Goal: Task Accomplishment & Management: Complete application form

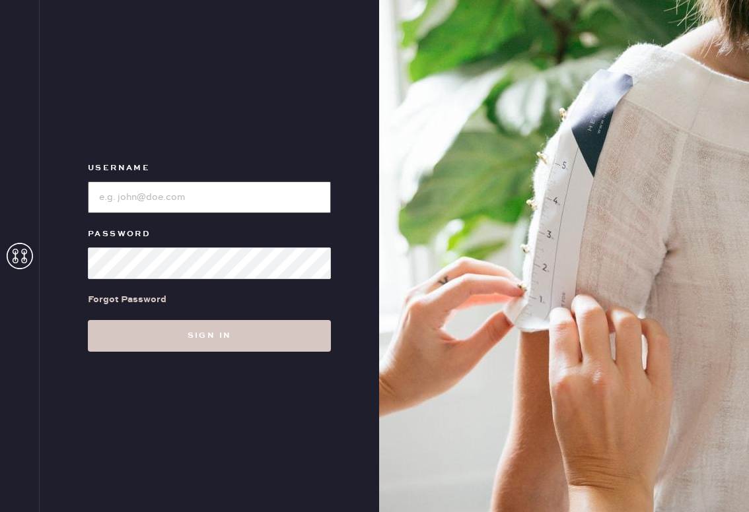
type input "reformationsouthcongress"
click at [246, 359] on div "Username Password Forgot Password Sign in" at bounding box center [209, 256] width 339 height 512
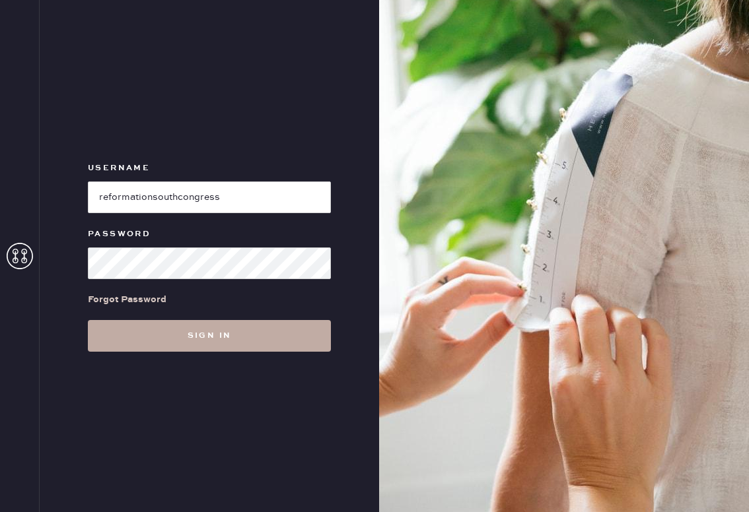
click at [240, 335] on button "Sign in" at bounding box center [209, 336] width 243 height 32
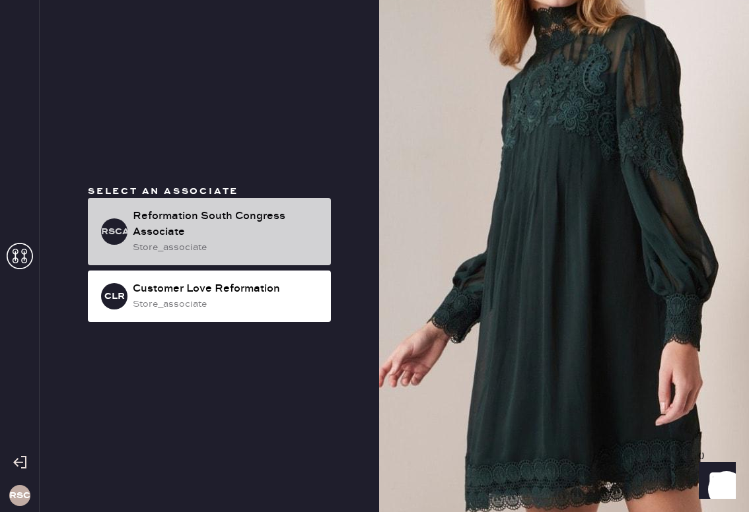
click at [221, 236] on div "Reformation South Congress Associate" at bounding box center [227, 225] width 188 height 32
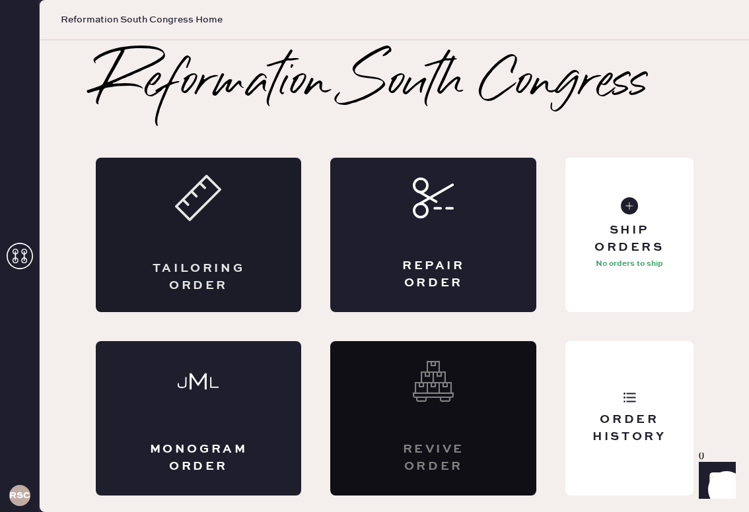
click at [261, 249] on div "Tailoring Order" at bounding box center [199, 235] width 206 height 155
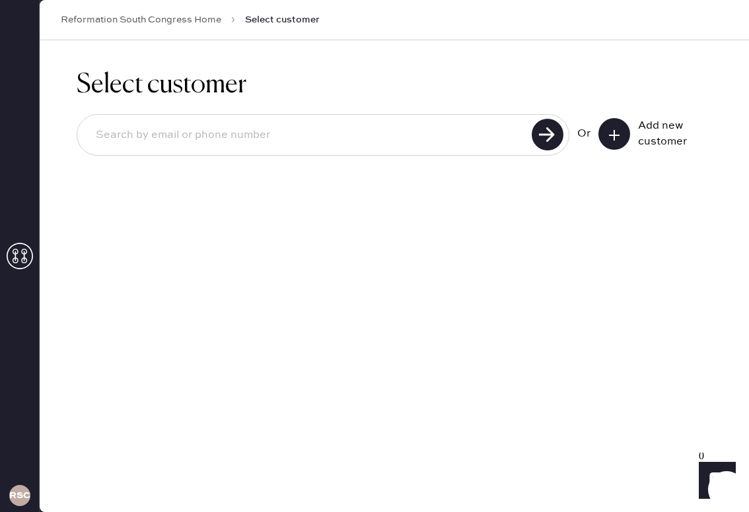
click at [252, 131] on input at bounding box center [306, 135] width 442 height 30
type input "[PERSON_NAME][EMAIL_ADDRESS][DOMAIN_NAME]"
click at [556, 137] on use at bounding box center [548, 135] width 32 height 32
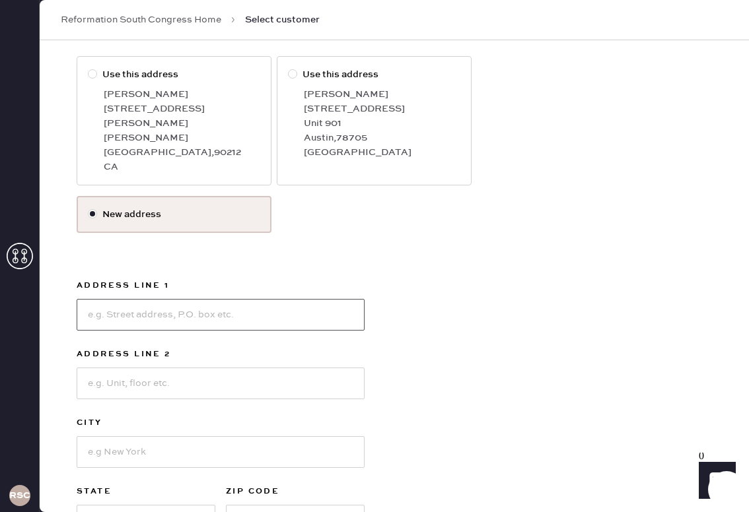
click at [145, 305] on input at bounding box center [221, 315] width 288 height 32
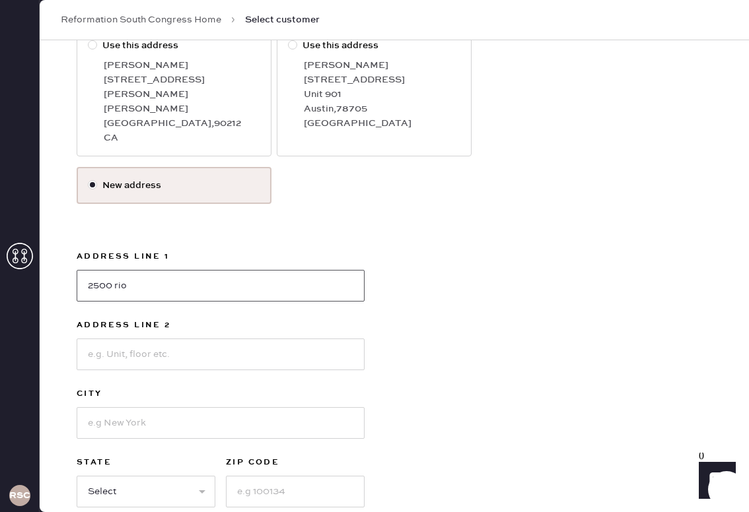
type input "[STREET_ADDRESS]"
click at [150, 339] on input at bounding box center [221, 355] width 288 height 32
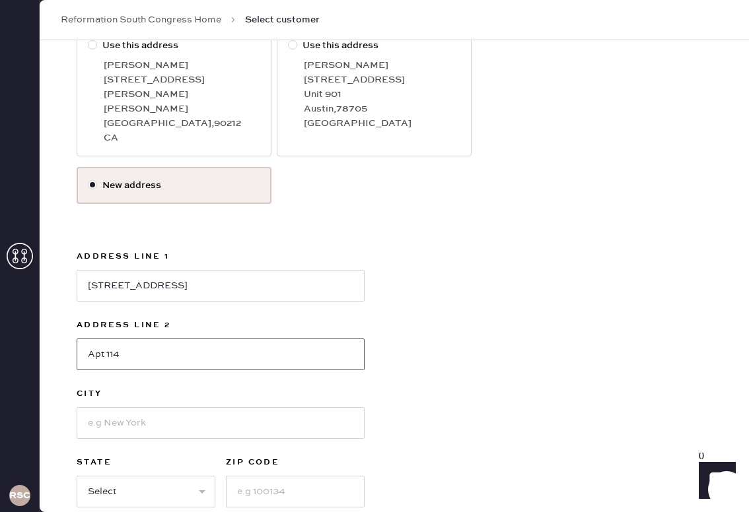
type input "Apt 114"
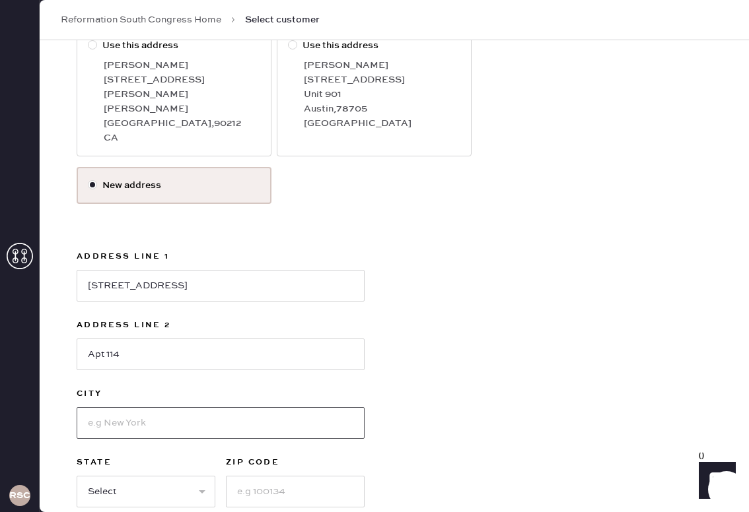
click at [157, 413] on input at bounding box center [221, 423] width 288 height 32
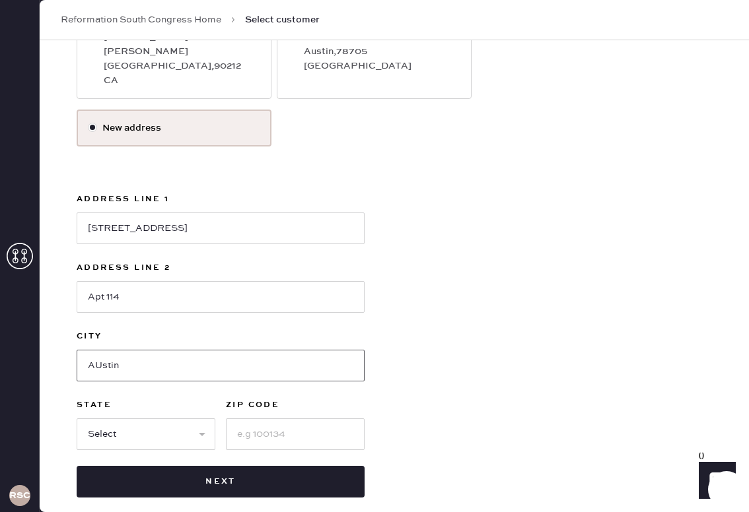
scroll to position [277, 0]
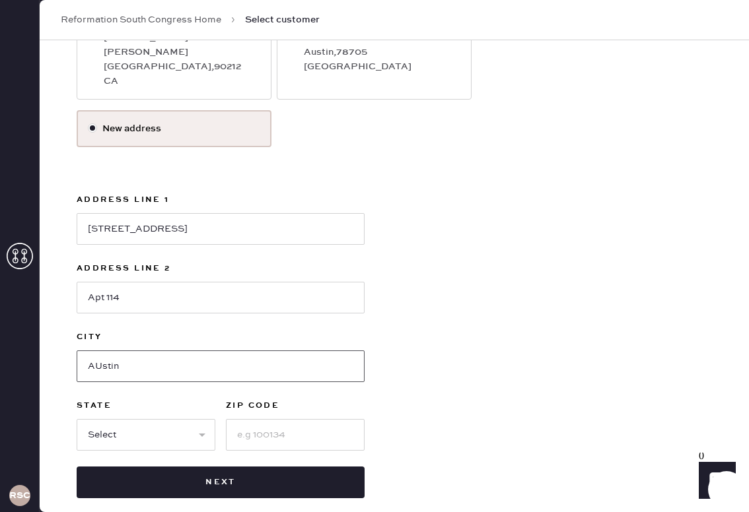
type input "AUstin"
click at [102, 421] on select "Select AK AL AR AZ CA CO CT [GEOGRAPHIC_DATA] DE FL [GEOGRAPHIC_DATA] HI [GEOGR…" at bounding box center [146, 435] width 139 height 32
select select "[GEOGRAPHIC_DATA]"
click at [273, 427] on input at bounding box center [295, 435] width 139 height 32
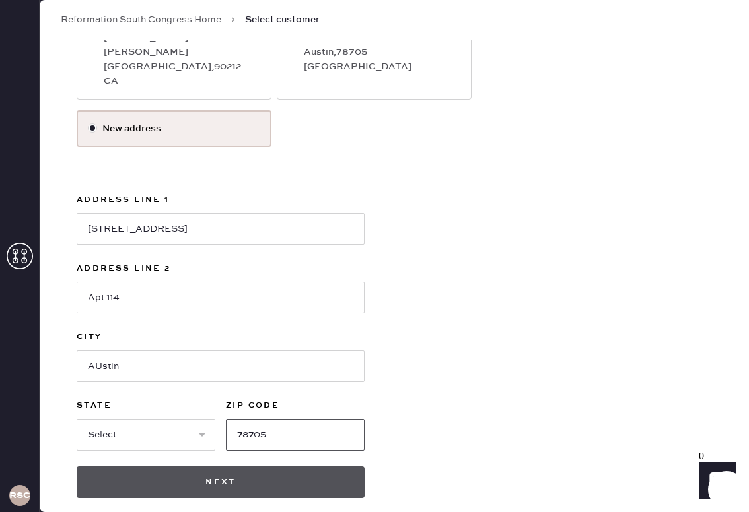
type input "78705"
click at [262, 467] on button "Next" at bounding box center [221, 483] width 288 height 32
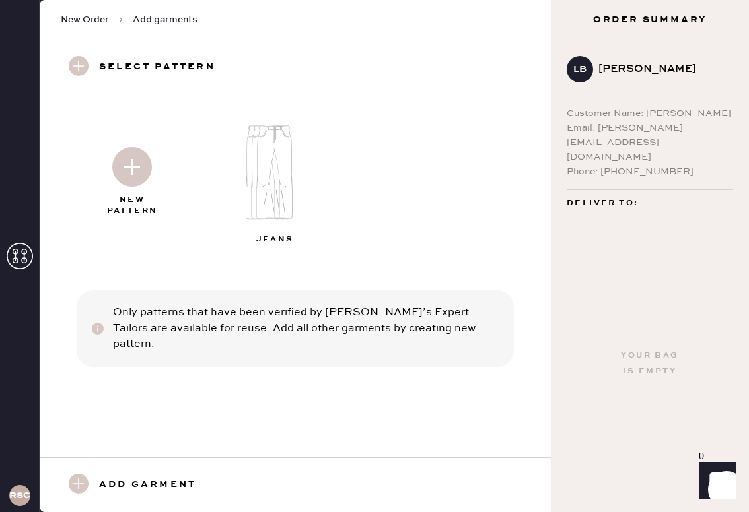
click at [265, 182] on img at bounding box center [280, 173] width 143 height 114
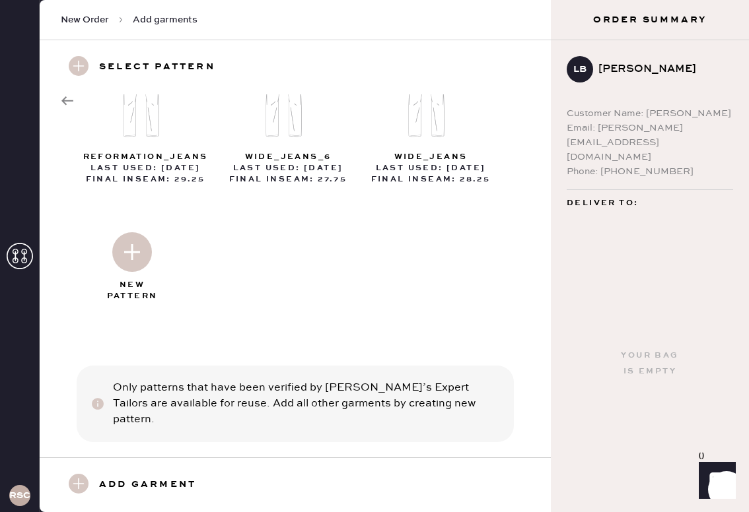
scroll to position [0, 0]
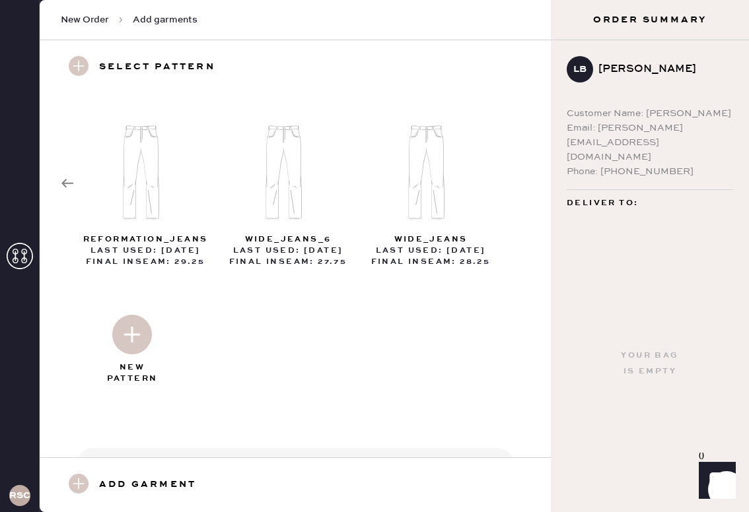
click at [129, 489] on h3 "Add garment" at bounding box center [147, 485] width 97 height 22
click at [80, 482] on use at bounding box center [79, 484] width 20 height 20
click at [100, 471] on div "Add garment" at bounding box center [295, 485] width 511 height 55
click at [133, 170] on img at bounding box center [146, 173] width 143 height 114
select select "2"
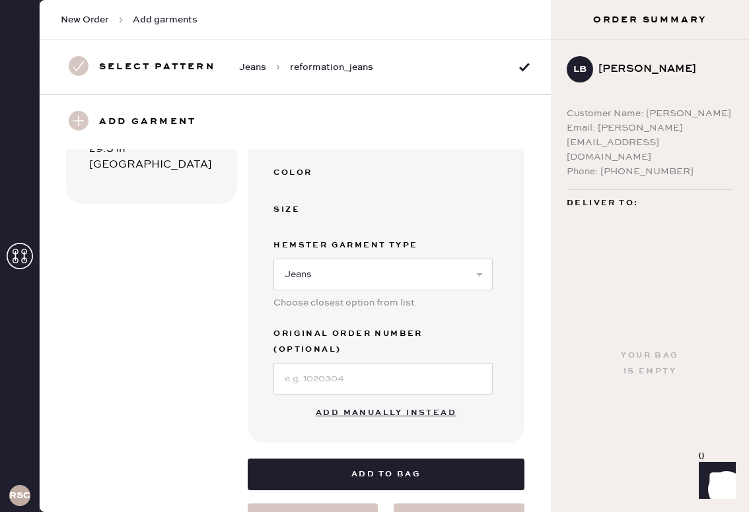
scroll to position [357, 0]
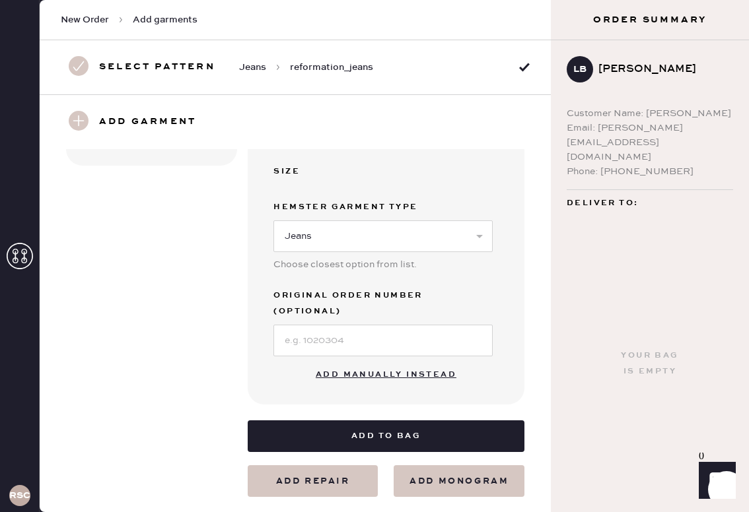
click at [399, 362] on button "Add manually instead" at bounding box center [386, 375] width 156 height 26
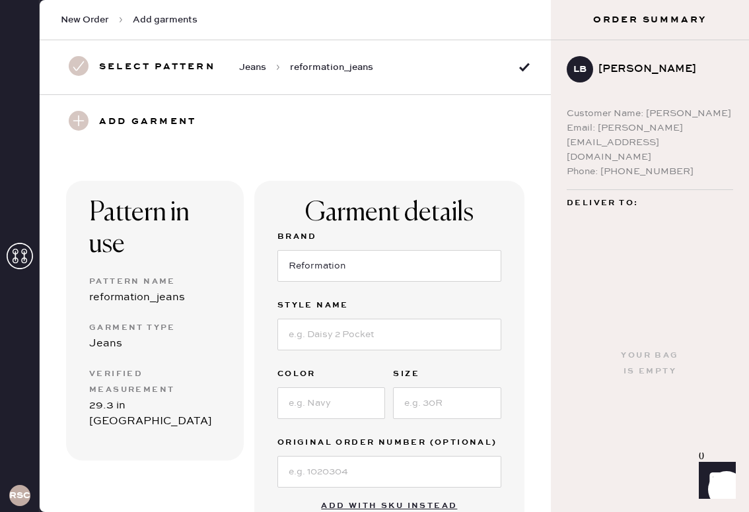
scroll to position [105, 0]
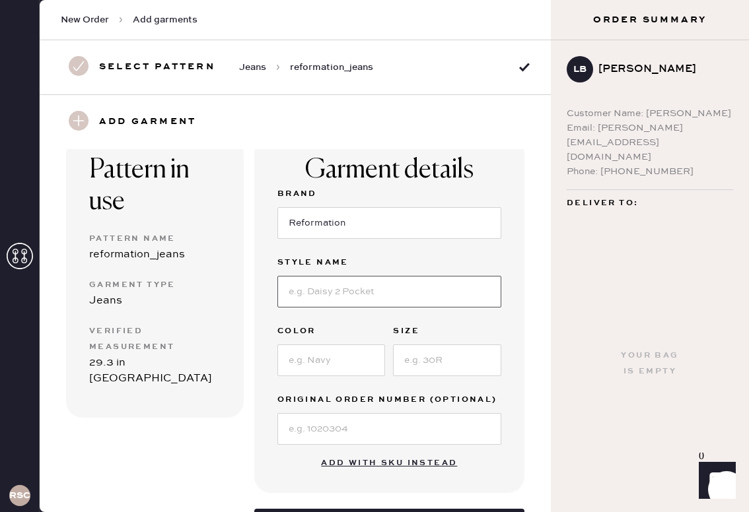
click at [329, 299] on input at bounding box center [389, 292] width 224 height 32
type input "CARY LOW RISE SLOUCHY WIDE LEG JEANS"
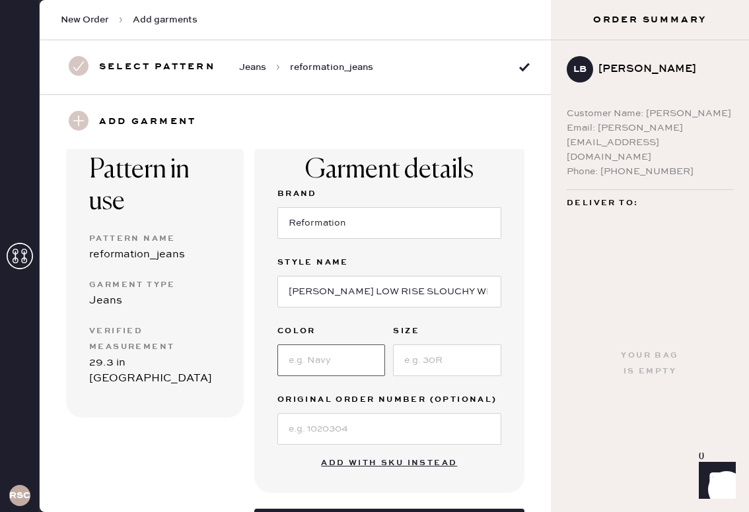
click at [336, 362] on input at bounding box center [331, 361] width 108 height 32
type input "Ondine"
click at [418, 357] on input at bounding box center [447, 361] width 108 height 32
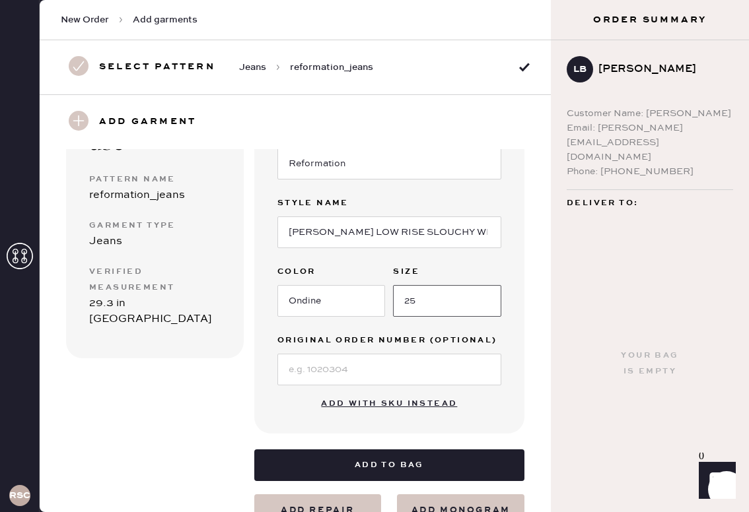
scroll to position [209, 0]
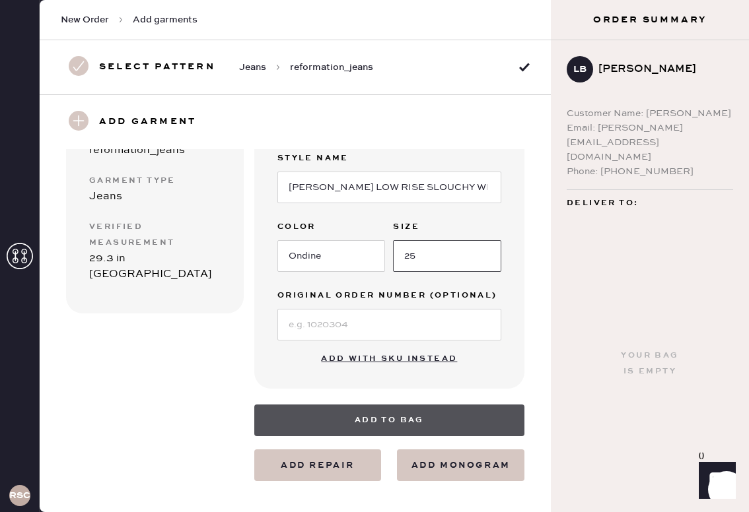
type input "25"
click at [382, 416] on button "Add to bag" at bounding box center [389, 421] width 270 height 32
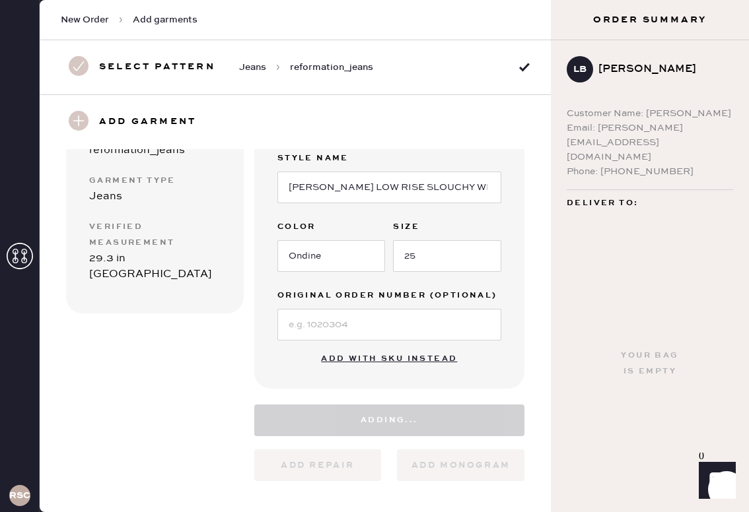
select select "2"
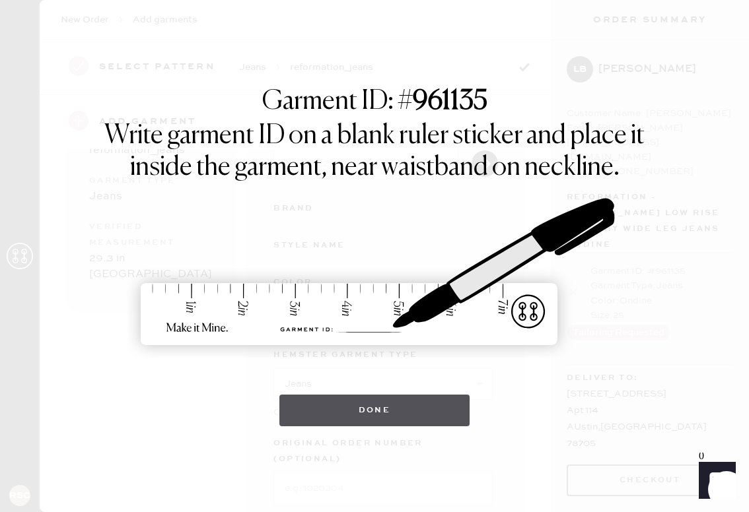
click at [296, 400] on button "Done" at bounding box center [374, 411] width 191 height 32
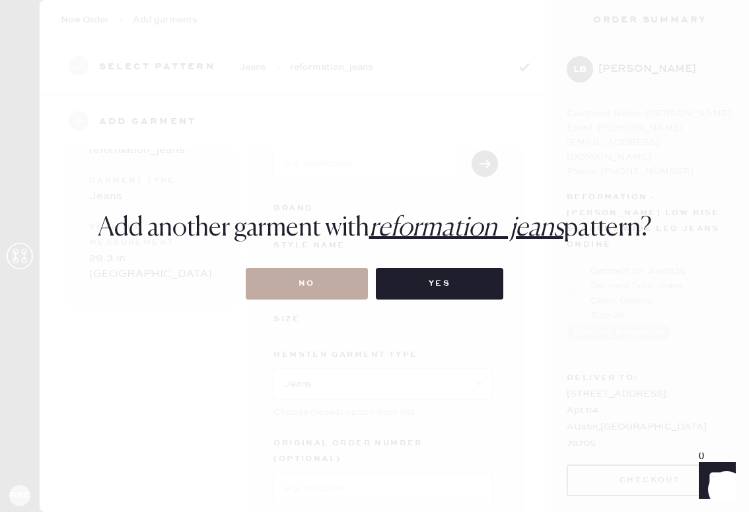
click at [298, 290] on button "No" at bounding box center [307, 284] width 122 height 32
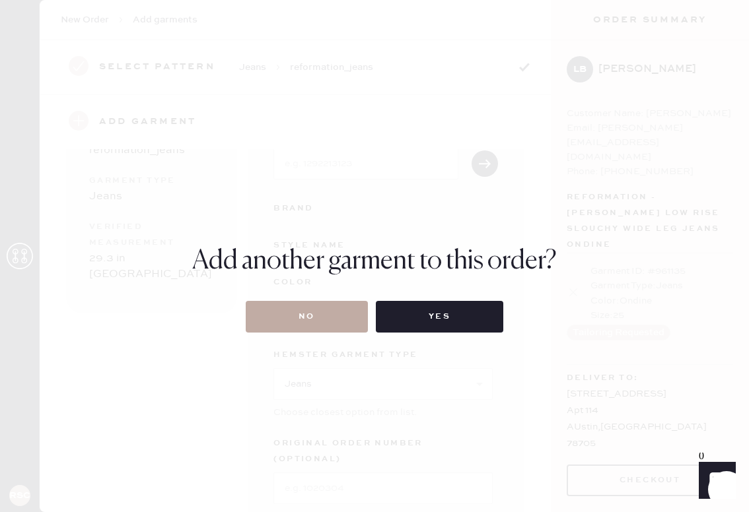
click at [303, 316] on button "No" at bounding box center [307, 317] width 122 height 32
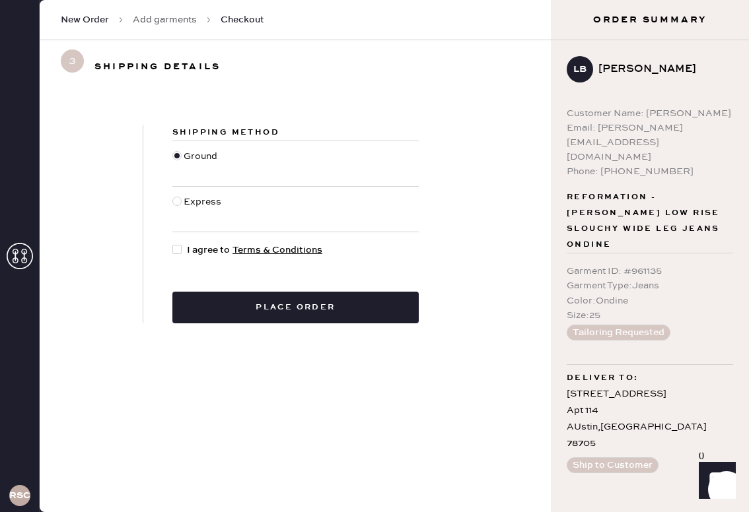
click at [178, 250] on div at bounding box center [176, 249] width 9 height 9
click at [173, 244] on input "I agree to Terms & Conditions" at bounding box center [172, 243] width 1 height 1
checkbox input "true"
click at [168, 19] on link "Add garments" at bounding box center [165, 19] width 64 height 13
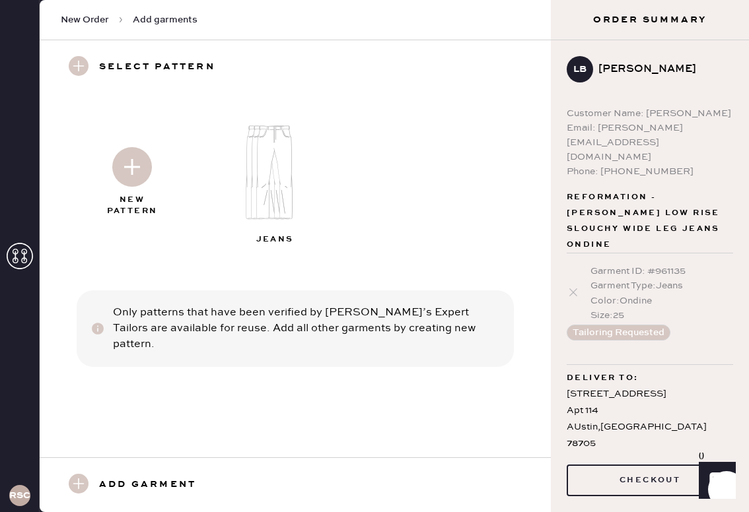
click at [612, 294] on div "Color : Ondine" at bounding box center [661, 301] width 143 height 15
click at [609, 325] on button "Tailoring Requested" at bounding box center [619, 333] width 104 height 16
click at [572, 286] on icon at bounding box center [573, 292] width 13 height 13
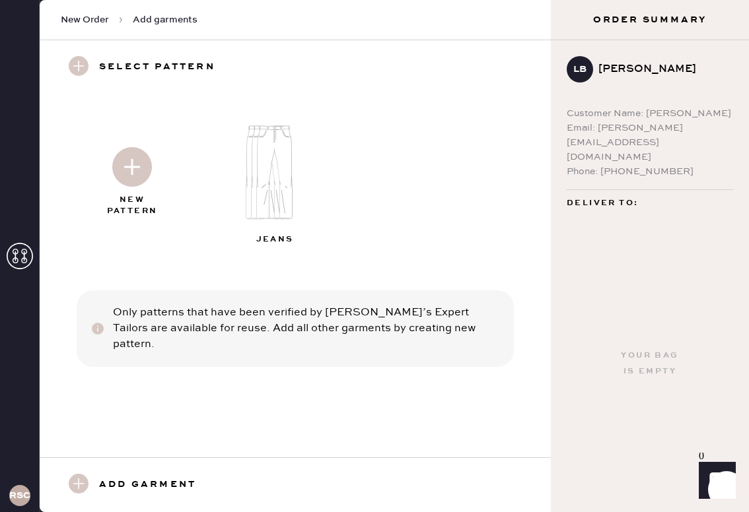
click at [253, 185] on img at bounding box center [280, 173] width 143 height 114
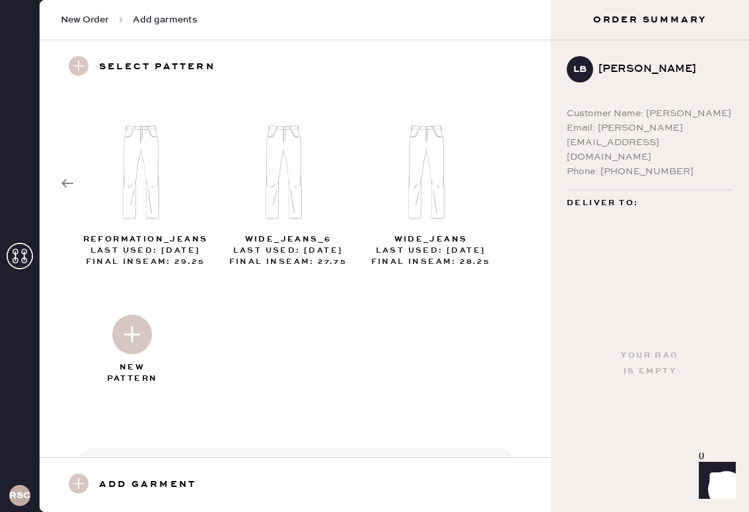
click at [131, 201] on img at bounding box center [146, 173] width 143 height 114
select select "2"
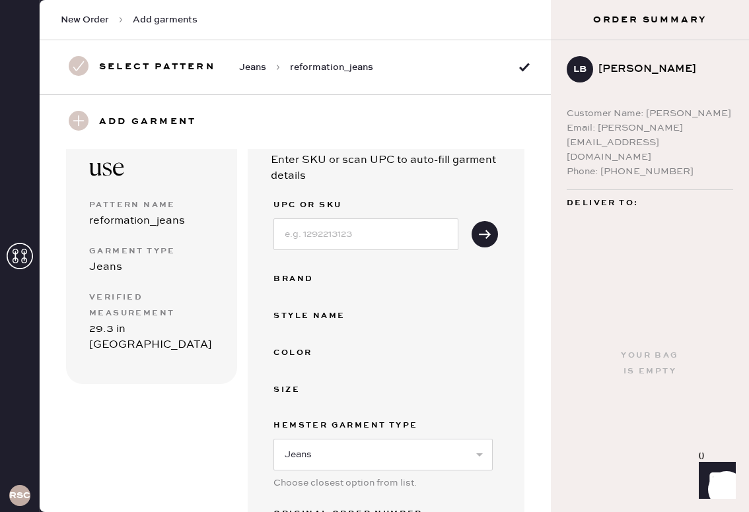
scroll to position [357, 0]
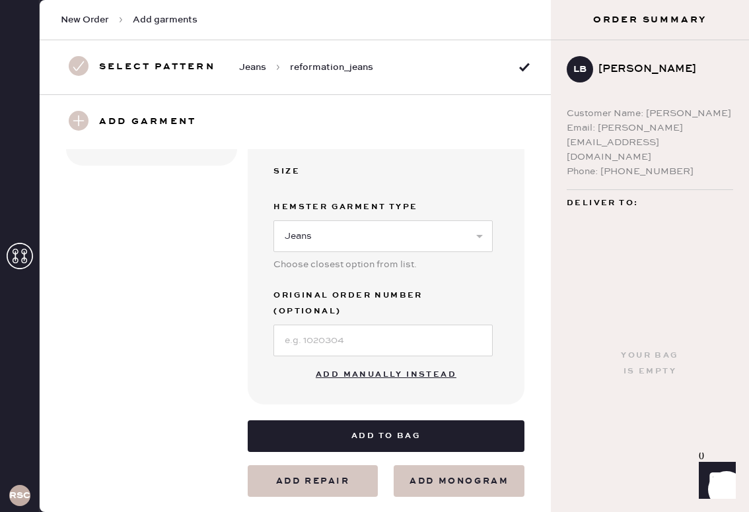
click at [359, 362] on button "Add manually instead" at bounding box center [386, 375] width 156 height 26
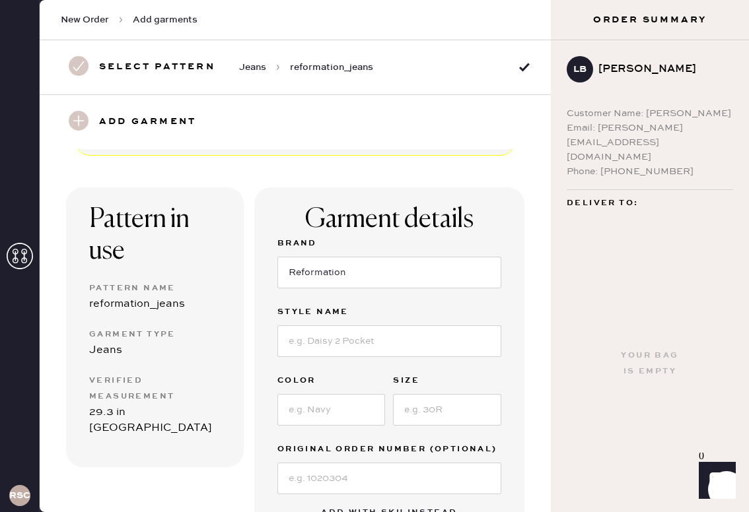
scroll to position [52, 0]
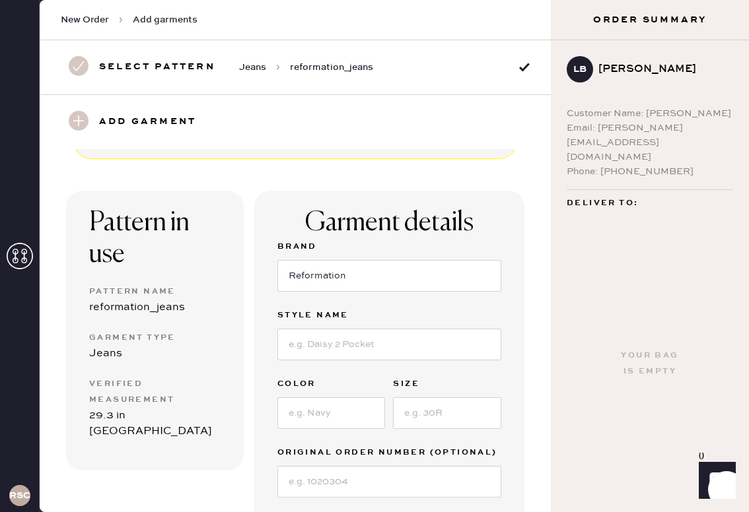
click at [262, 83] on div "Select pattern Jeans reformation_jeans" at bounding box center [295, 67] width 511 height 54
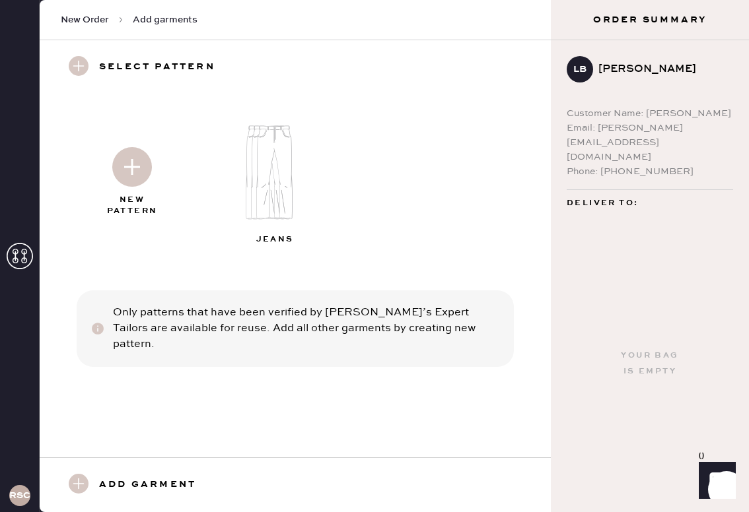
click at [125, 176] on img at bounding box center [132, 167] width 40 height 40
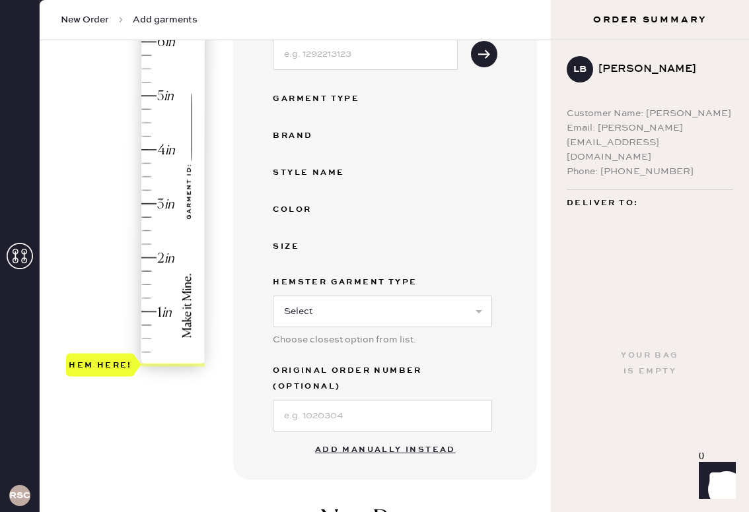
scroll to position [230, 0]
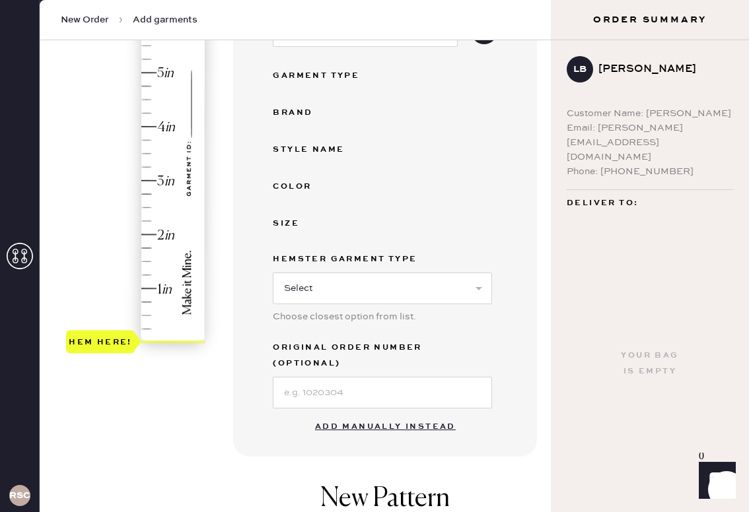
click at [380, 414] on button "Add manually instead" at bounding box center [385, 427] width 156 height 26
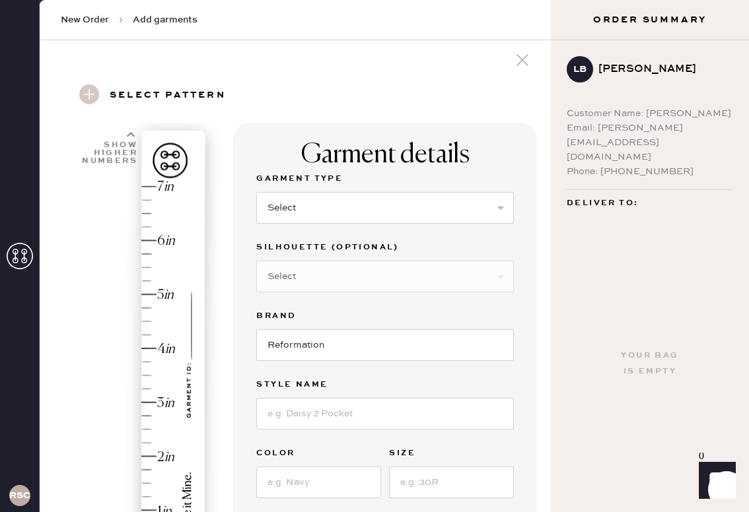
scroll to position [0, 0]
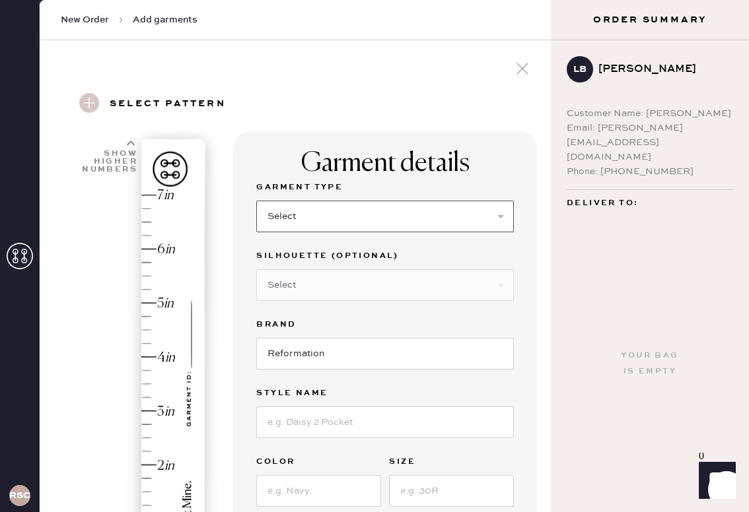
click at [345, 212] on select "Select Basic Skirt Jeans Leggings Pants Shorts Basic Sleeved Dress Basic Sleeve…" at bounding box center [385, 217] width 258 height 32
select select "2"
click at [354, 292] on select "Select Shorts Cropped Flare Boot Cut Straight Skinny Other" at bounding box center [385, 285] width 258 height 32
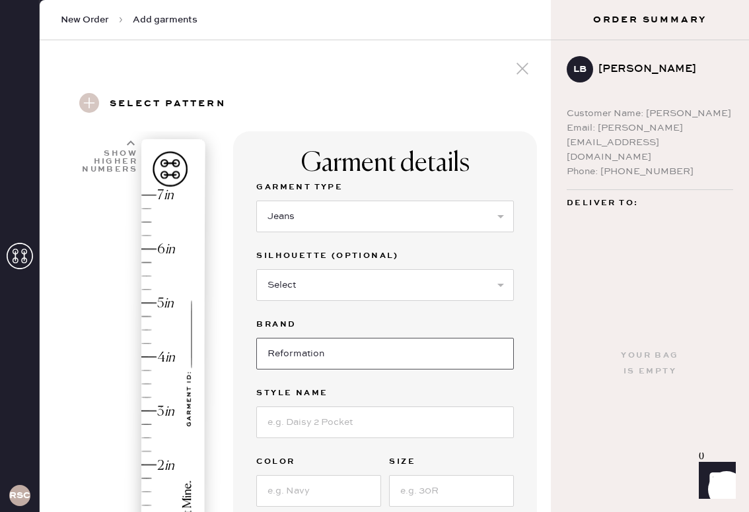
click at [343, 347] on input "Reformation" at bounding box center [385, 354] width 258 height 32
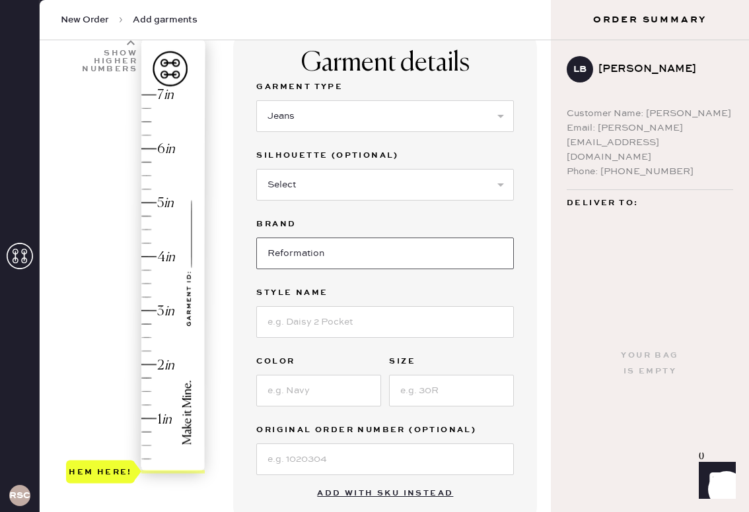
scroll to position [102, 0]
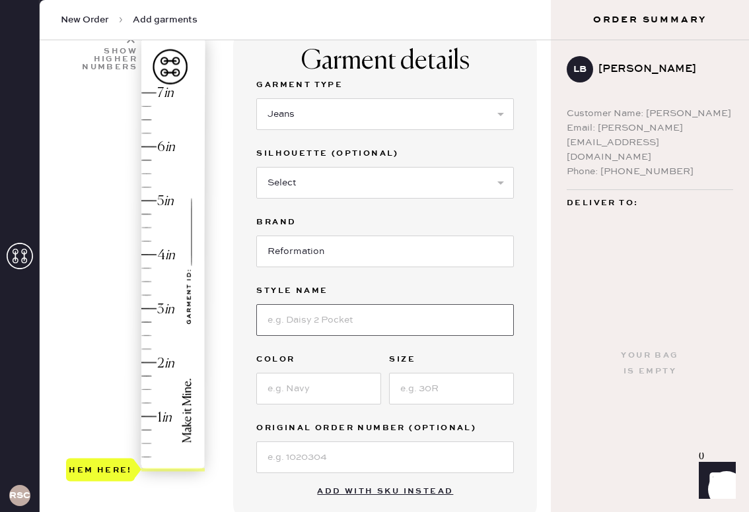
click at [337, 322] on input at bounding box center [385, 320] width 258 height 32
type input "CARY LOW RISE SLOUCHY WIDE LEG JEANS"
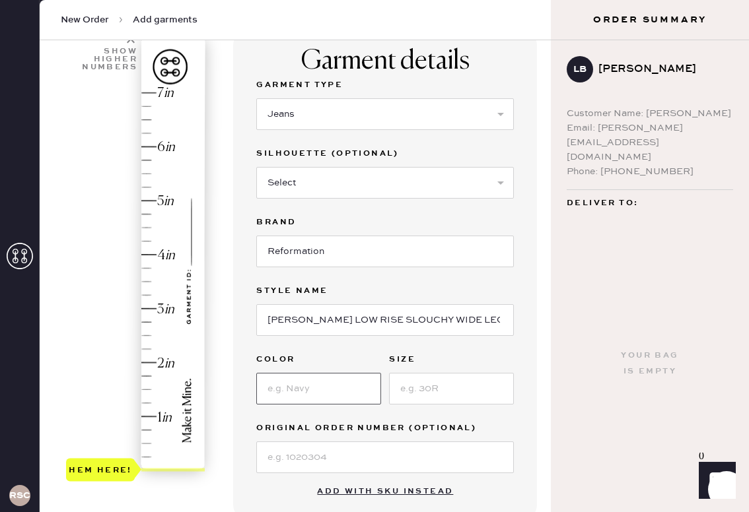
click at [330, 394] on input at bounding box center [318, 389] width 125 height 32
type input "Ondine"
click at [449, 382] on input at bounding box center [451, 389] width 125 height 32
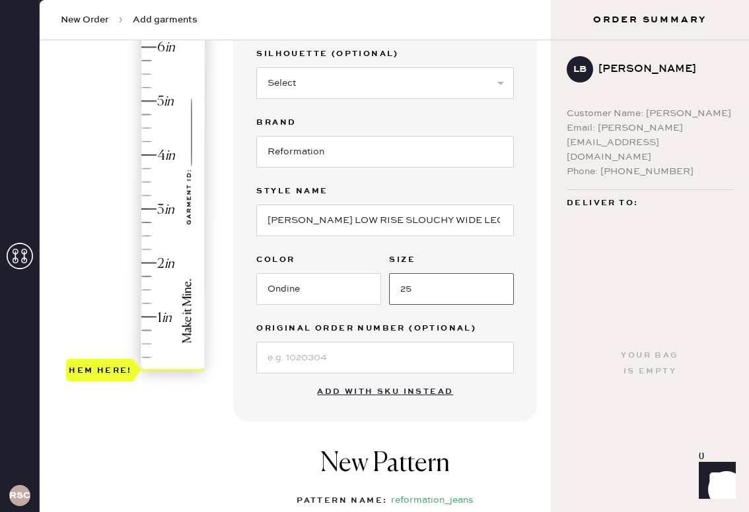
scroll to position [194, 0]
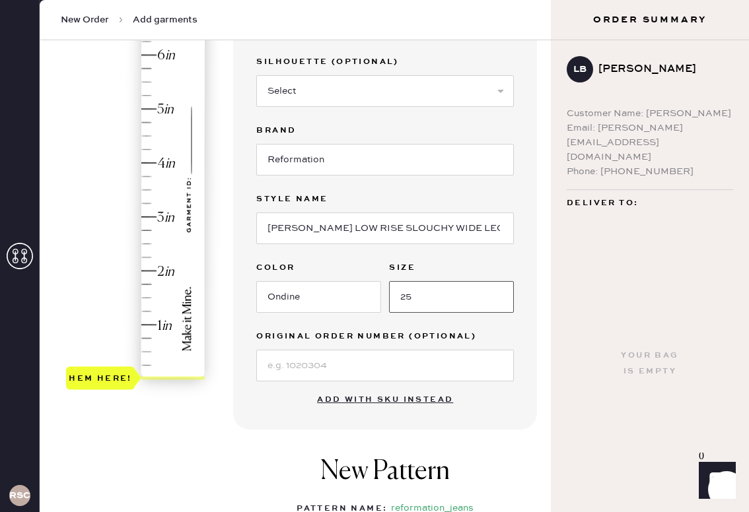
type input "25"
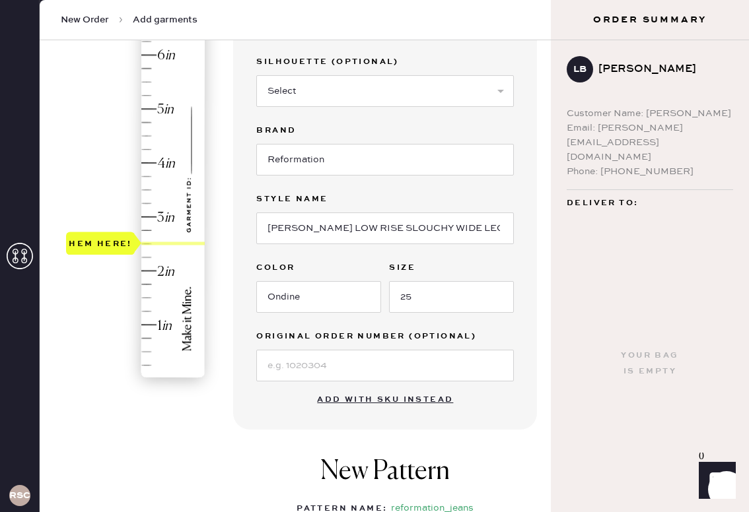
type input "2.75"
drag, startPoint x: 114, startPoint y: 375, endPoint x: 106, endPoint y: 225, distance: 150.1
click at [106, 225] on div "Hem here!" at bounding box center [100, 231] width 63 height 16
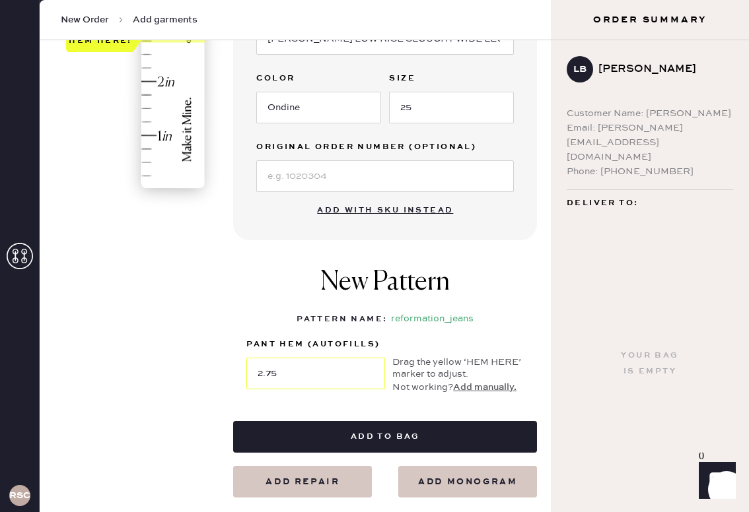
scroll to position [386, 0]
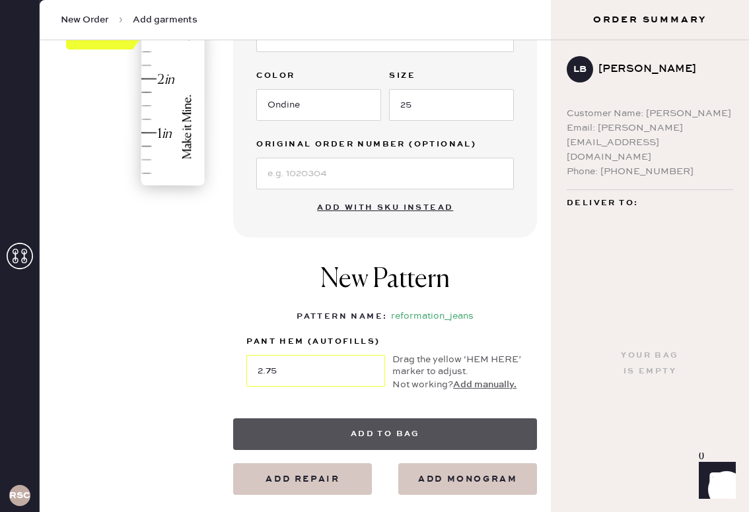
click at [266, 433] on button "Add to bag" at bounding box center [385, 435] width 304 height 32
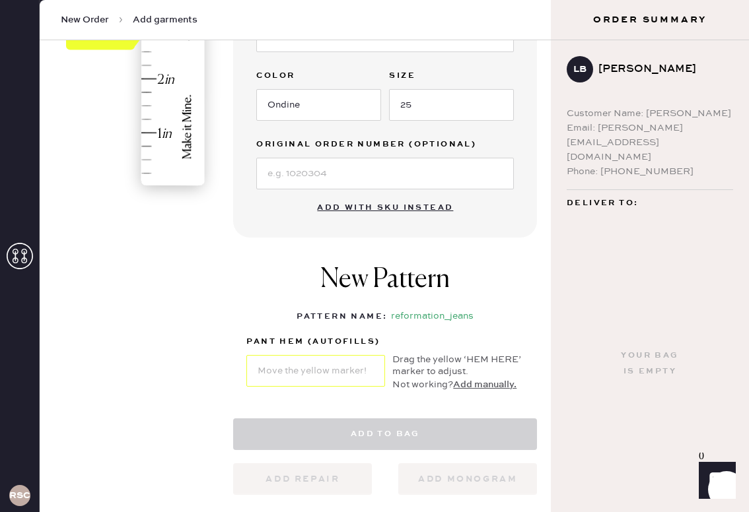
select select "2"
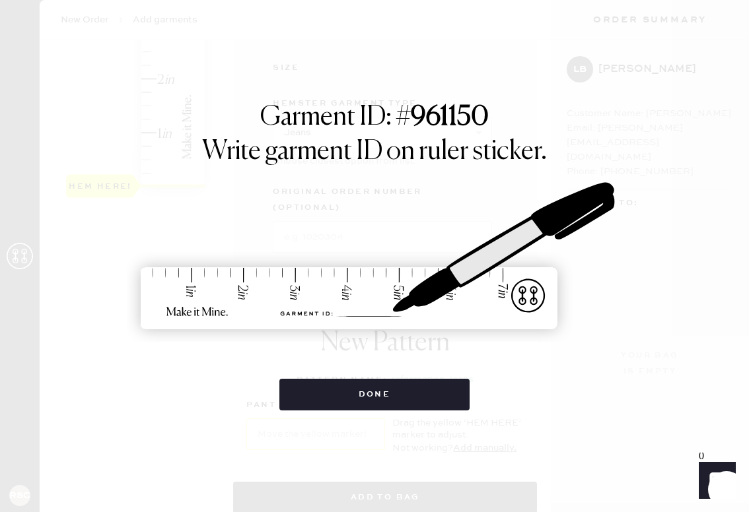
scroll to position [0, 0]
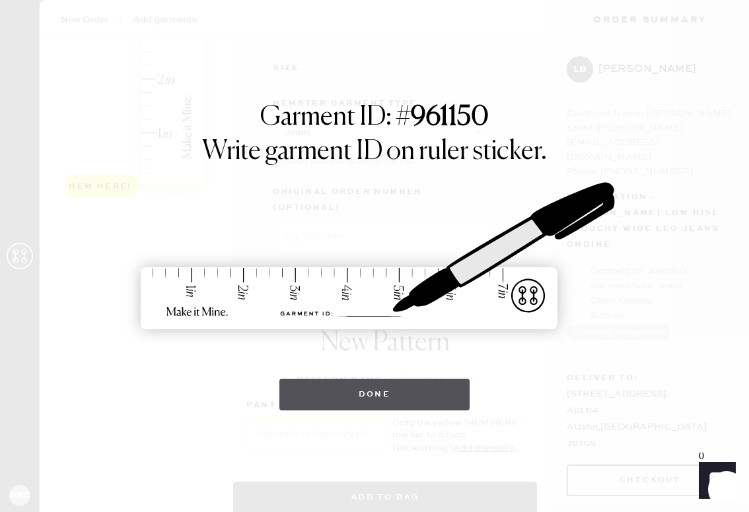
click at [378, 390] on button "Done" at bounding box center [374, 395] width 191 height 32
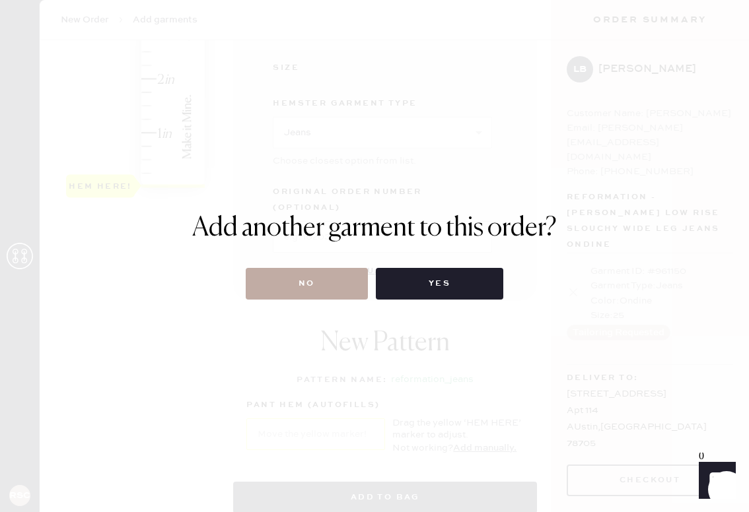
click at [312, 292] on button "No" at bounding box center [307, 284] width 122 height 32
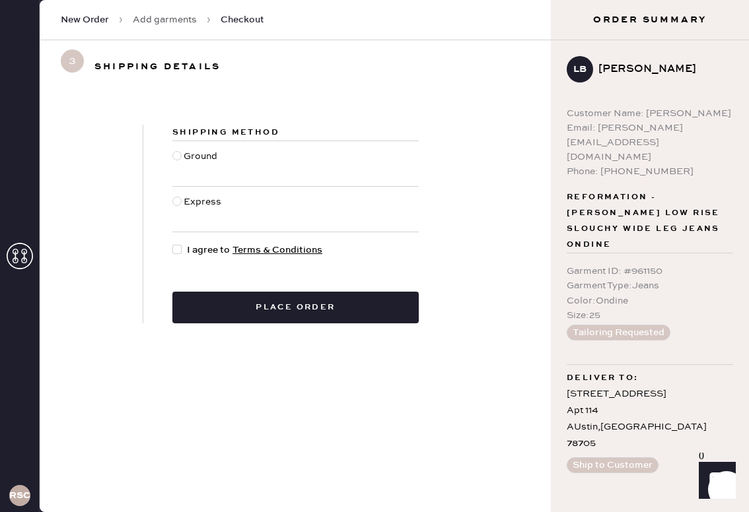
click at [189, 158] on div "Ground" at bounding box center [202, 163] width 37 height 29
click at [173, 150] on input "Ground" at bounding box center [172, 149] width 1 height 1
radio input "true"
click at [182, 249] on div at bounding box center [179, 250] width 15 height 15
click at [173, 244] on input "I agree to Terms & Conditions" at bounding box center [172, 243] width 1 height 1
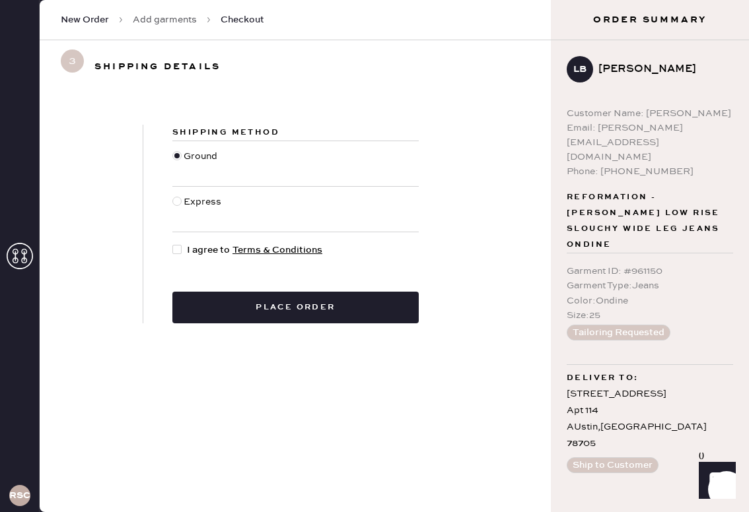
checkbox input "true"
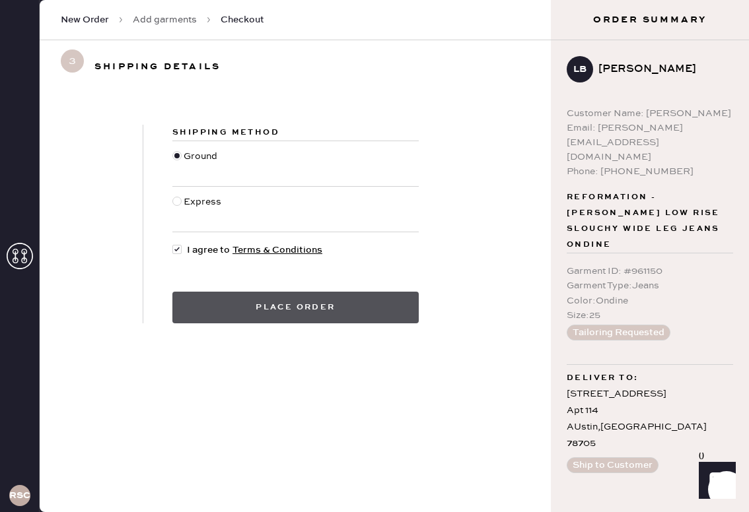
click at [273, 304] on button "Place order" at bounding box center [295, 308] width 246 height 32
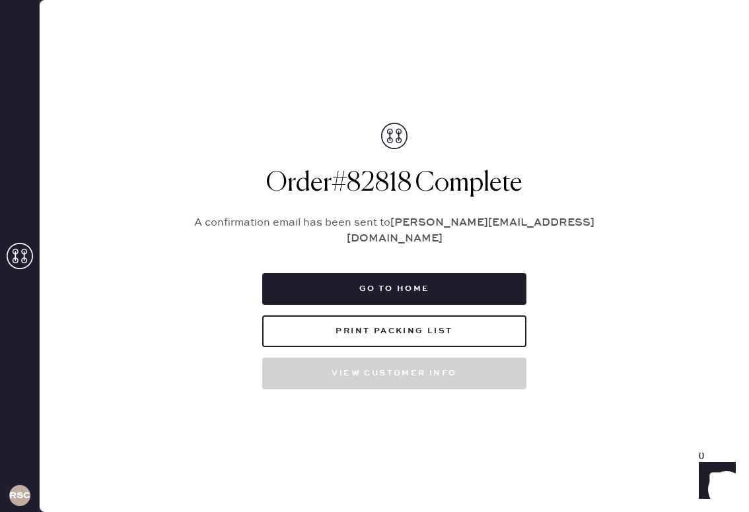
click at [621, 197] on div "Packing list Order # 82818 Customer information # 84562 Lola Berghoff lolabergh…" at bounding box center [394, 256] width 709 height 512
click at [485, 327] on button "Print Packing List" at bounding box center [394, 332] width 264 height 32
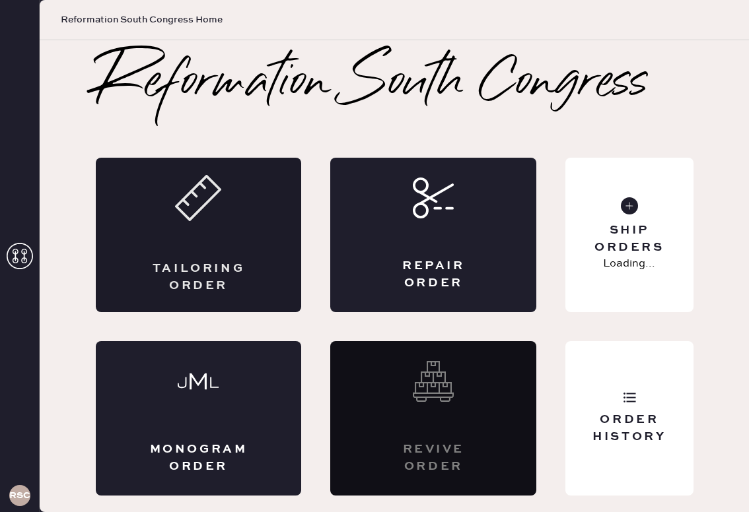
click at [192, 235] on div "Tailoring Order" at bounding box center [199, 235] width 206 height 155
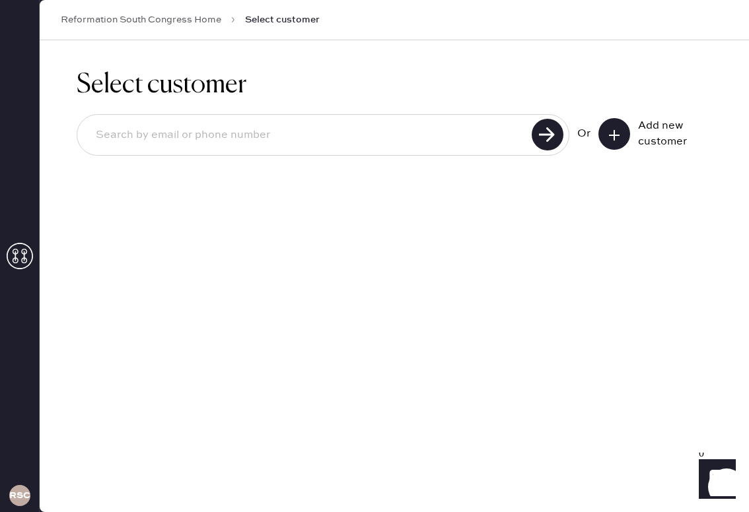
click at [605, 143] on button at bounding box center [614, 134] width 32 height 32
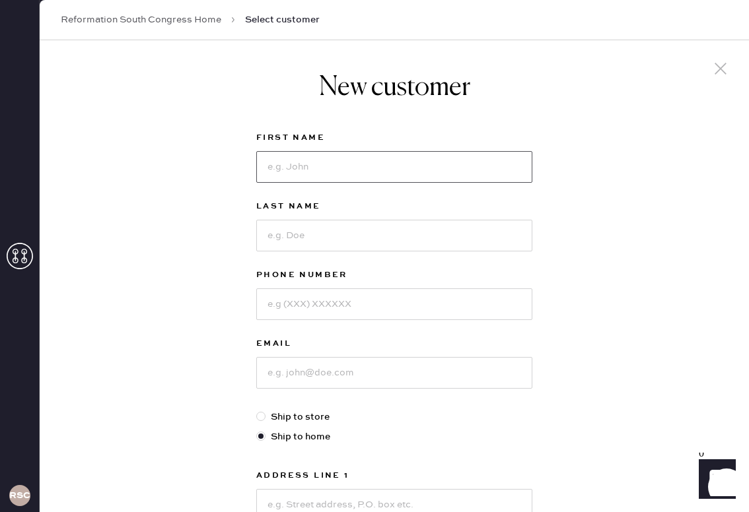
click at [420, 167] on input at bounding box center [394, 167] width 276 height 32
type input "Lola"
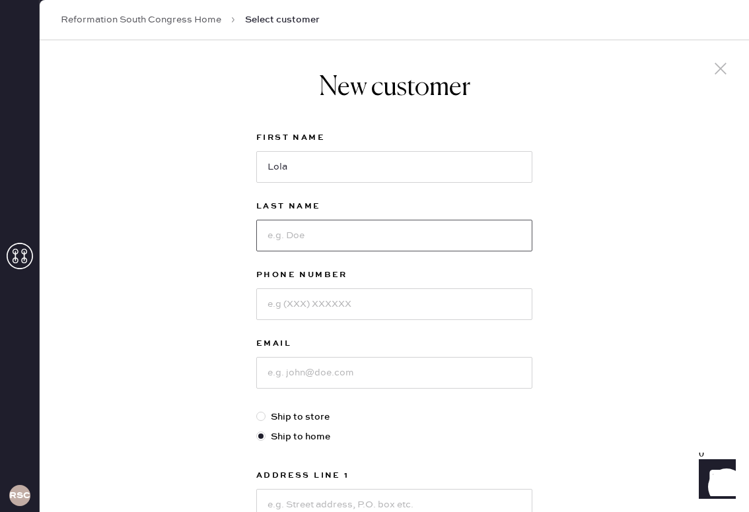
click at [409, 228] on input at bounding box center [394, 236] width 276 height 32
type input "[PERSON_NAME]"
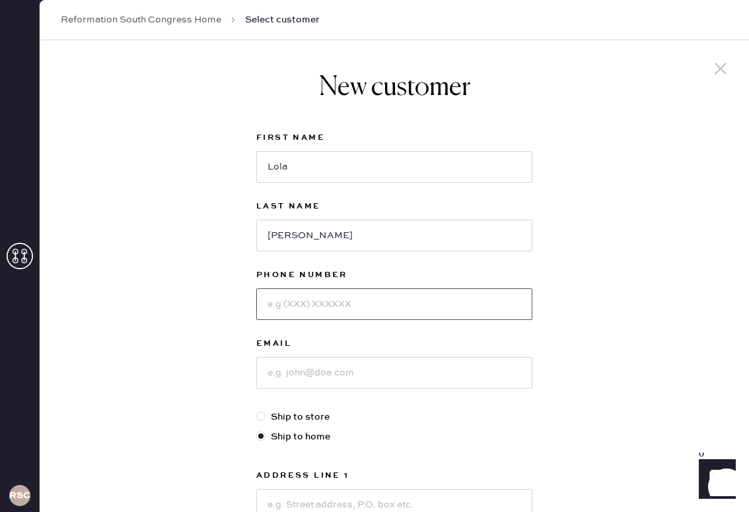
click at [370, 302] on input at bounding box center [394, 305] width 276 height 32
type input "3108696251"
click at [367, 376] on input at bounding box center [394, 373] width 276 height 32
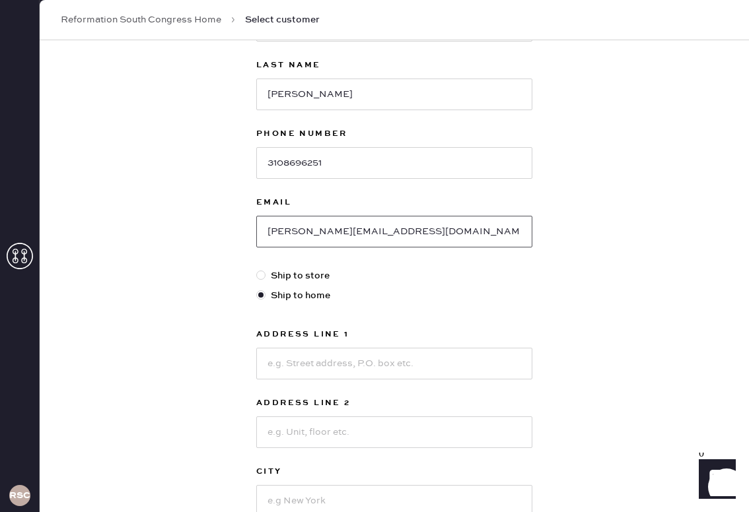
scroll to position [151, 0]
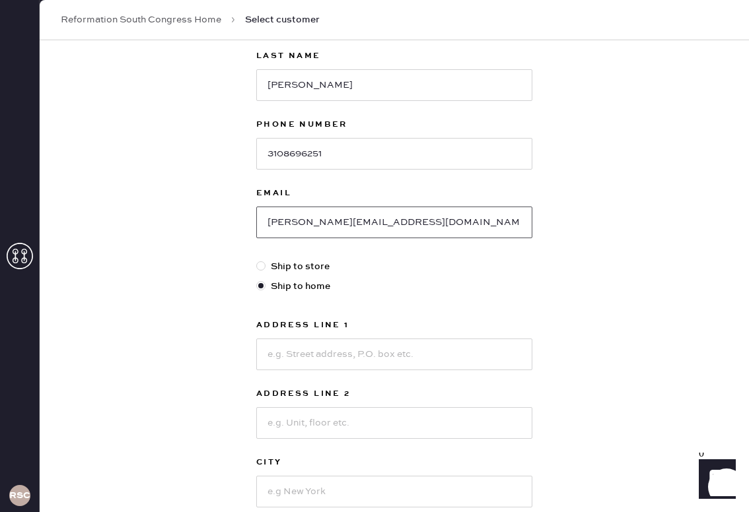
type input "[PERSON_NAME][EMAIL_ADDRESS][DOMAIN_NAME]"
click at [349, 363] on input at bounding box center [394, 355] width 276 height 32
type input "[STREET_ADDRESS]"
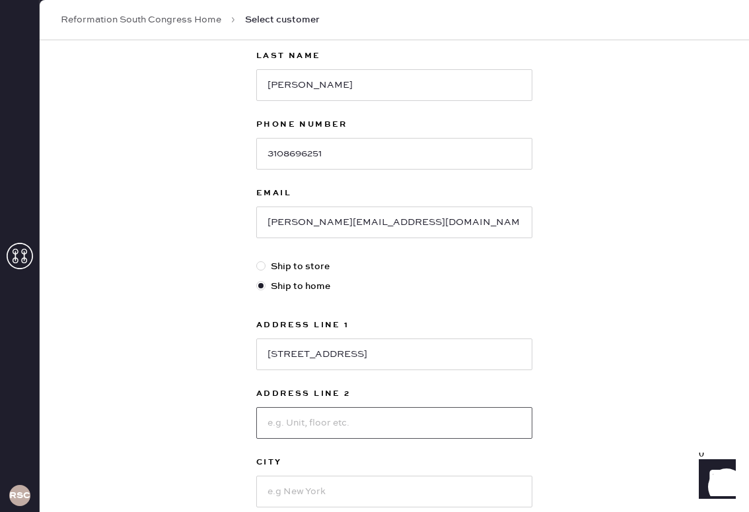
click at [334, 428] on input at bounding box center [394, 423] width 276 height 32
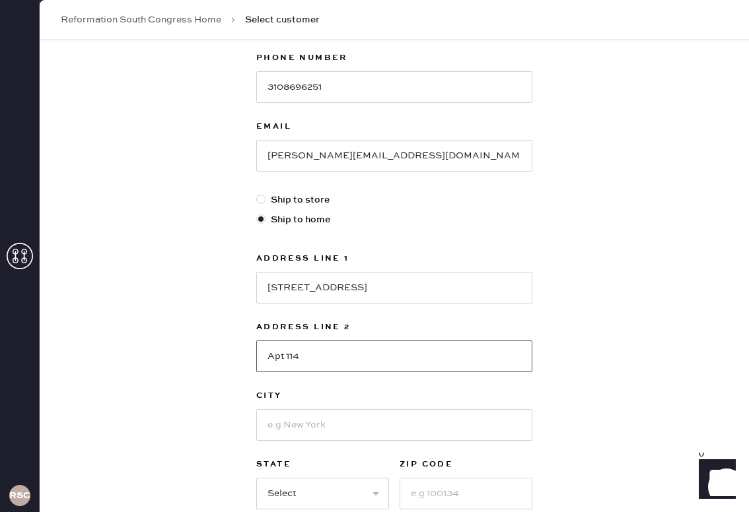
scroll to position [218, 0]
type input "Apt 114"
click at [353, 430] on input at bounding box center [394, 425] width 276 height 32
type input "Austin"
select select "[GEOGRAPHIC_DATA]"
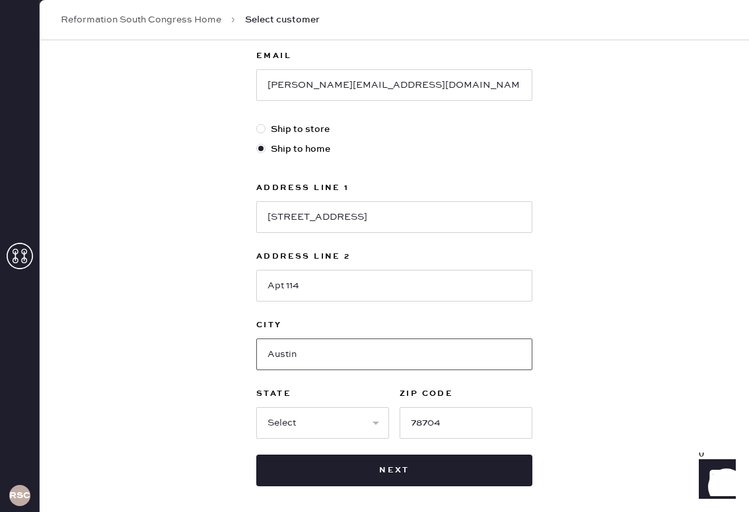
scroll to position [296, 0]
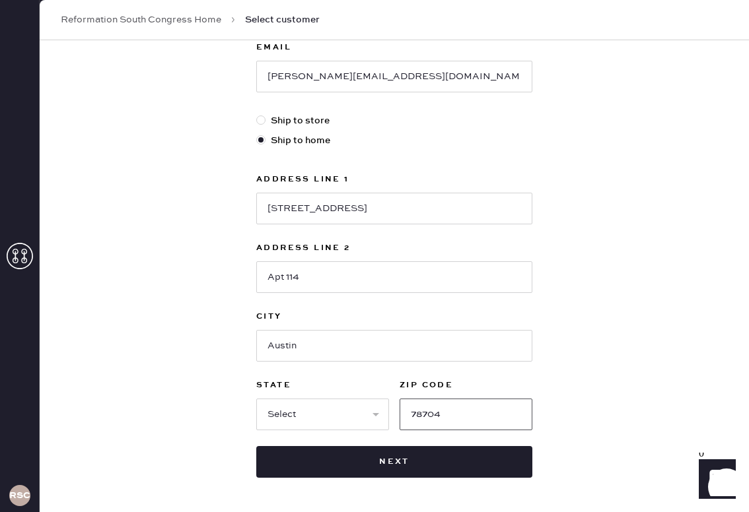
click at [464, 422] on input "78704" at bounding box center [465, 415] width 133 height 32
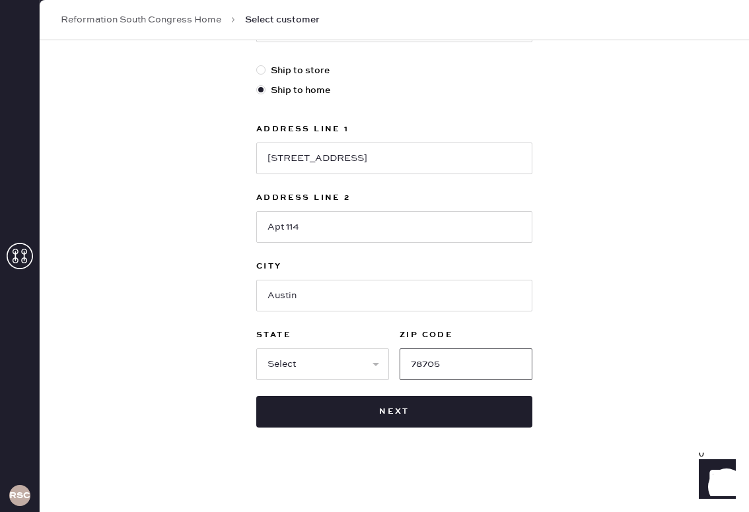
scroll to position [346, 0]
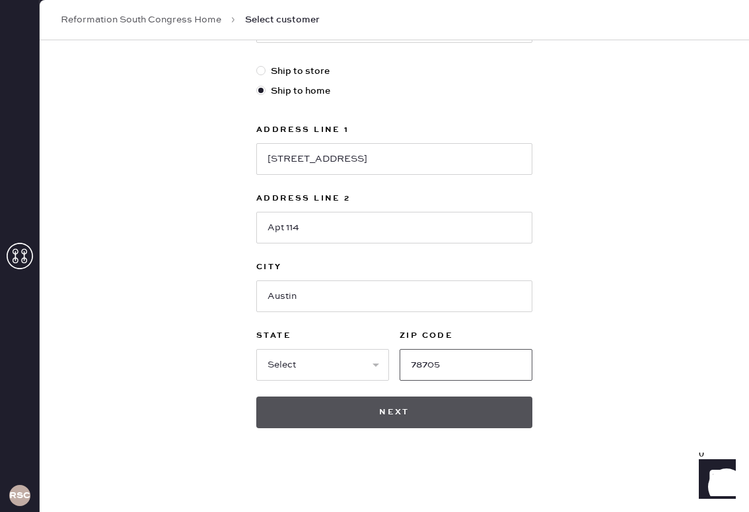
type input "78705"
click at [423, 408] on button "Next" at bounding box center [394, 413] width 276 height 32
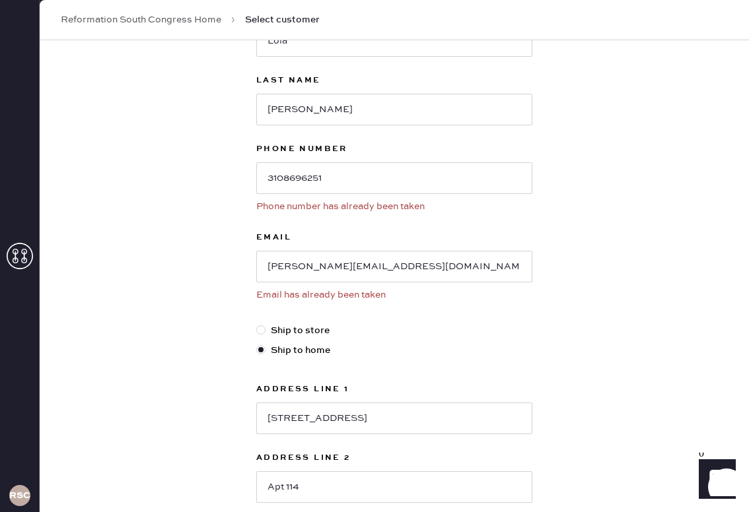
scroll to position [0, 0]
